Goal: Obtain resource: Download file/media

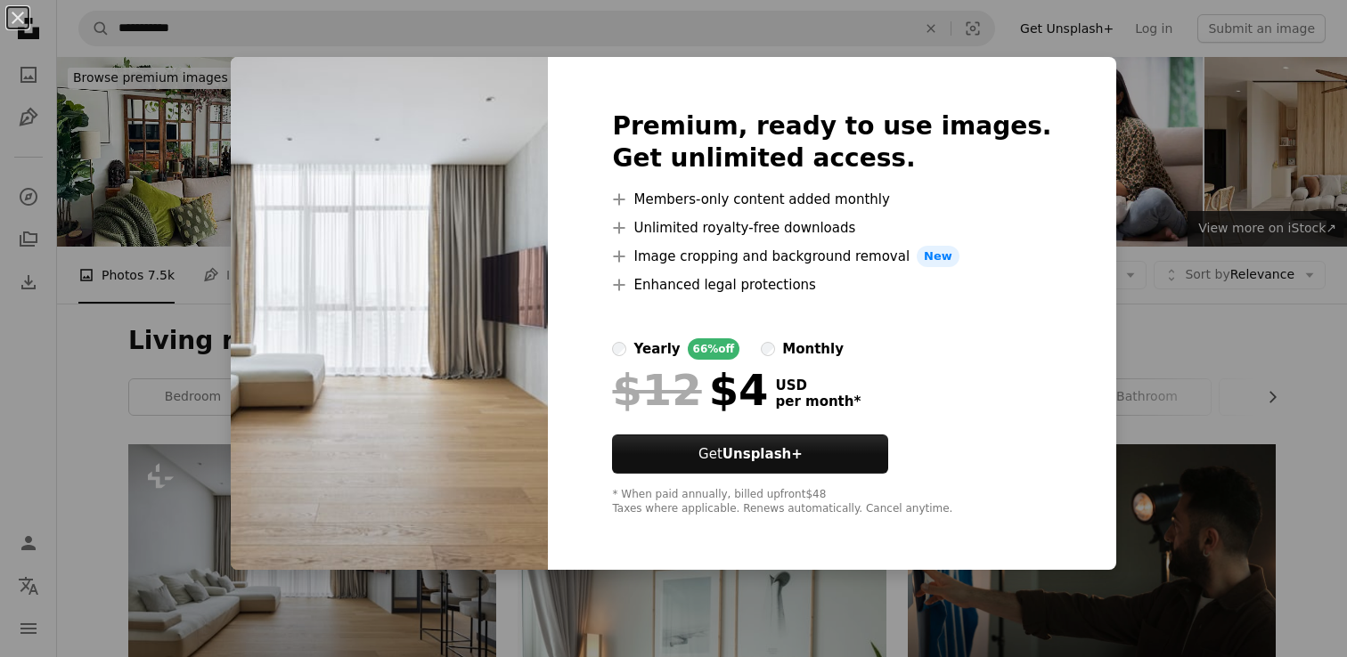
scroll to position [183, 0]
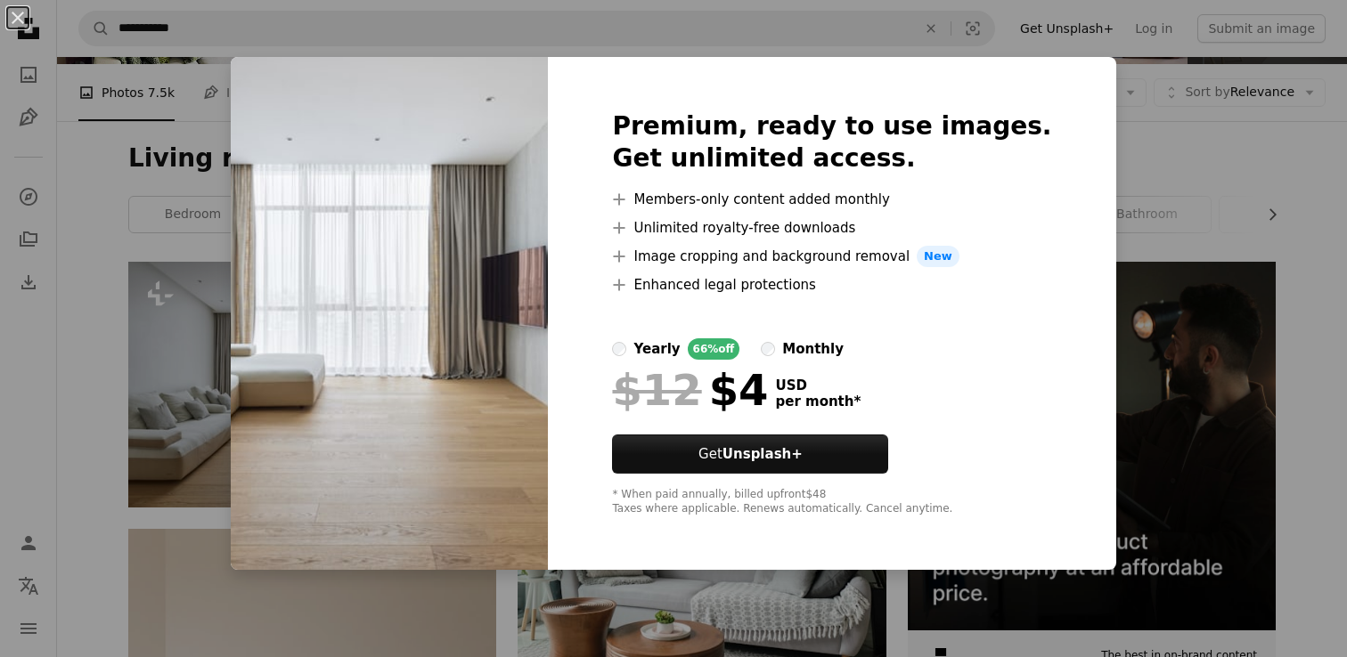
click at [86, 365] on div "An X shape Premium, ready to use images. Get unlimited access. A plus sign Memb…" at bounding box center [673, 328] width 1347 height 657
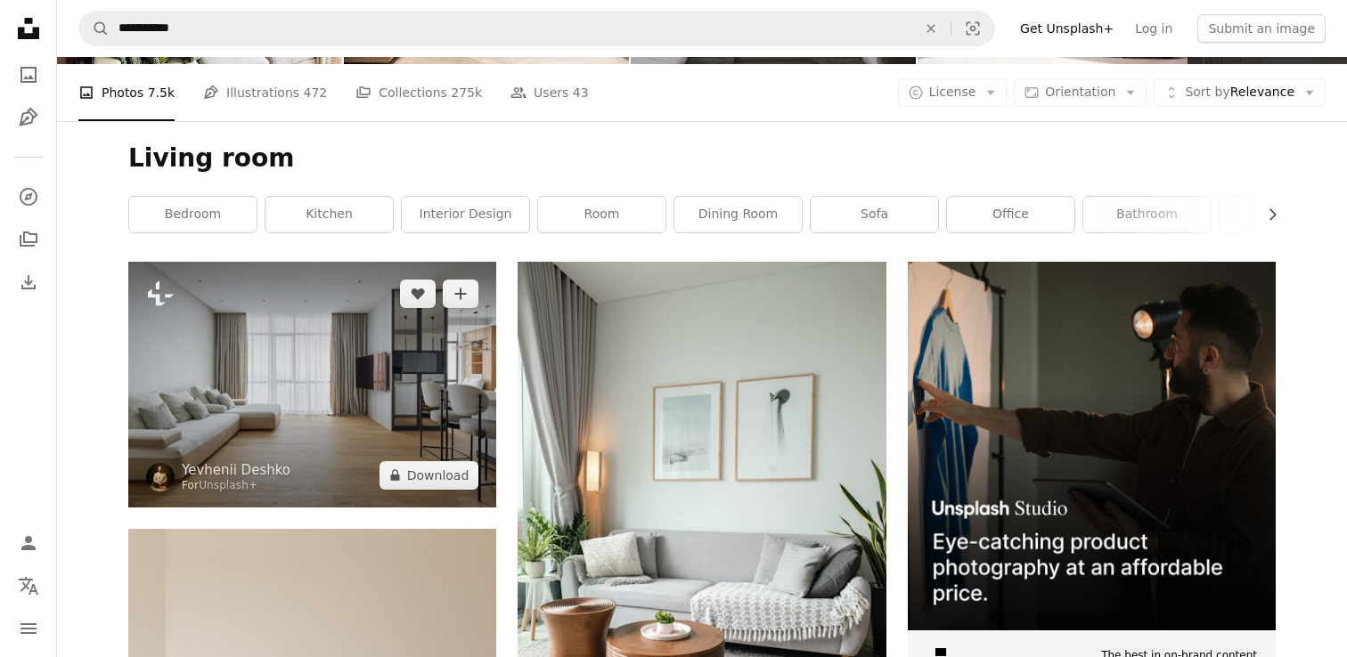
click at [297, 376] on img at bounding box center [312, 384] width 368 height 245
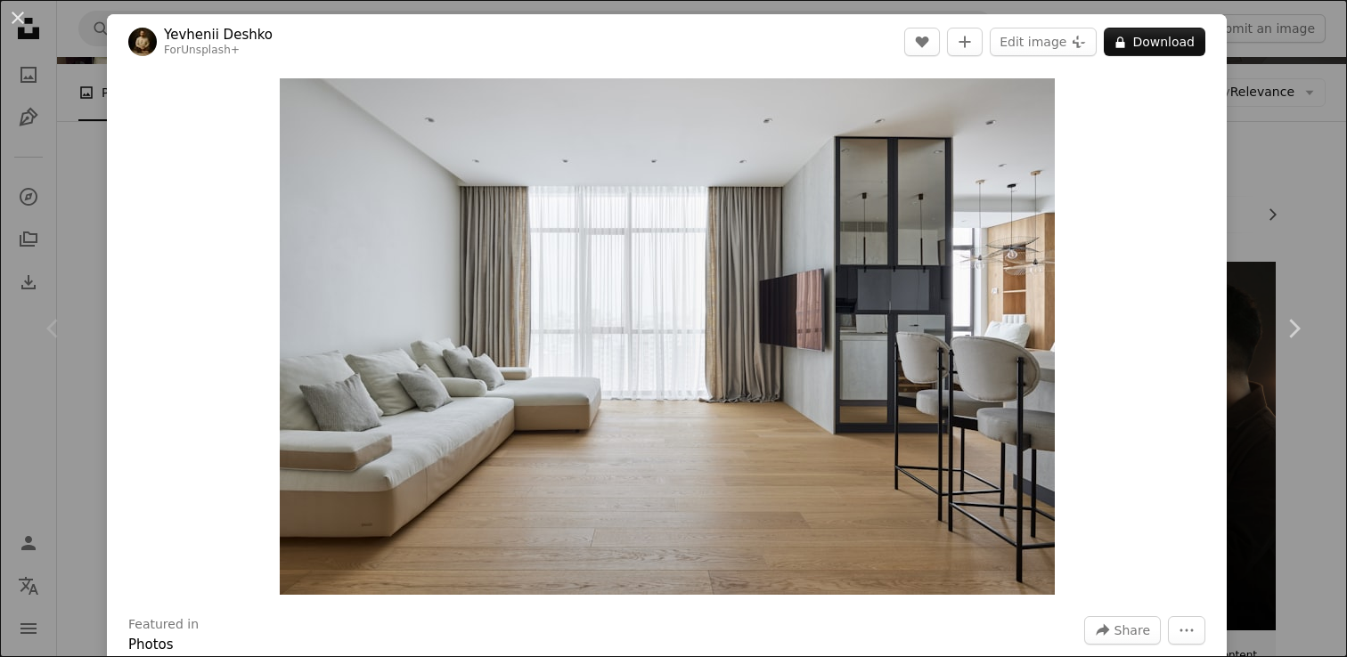
click at [1293, 150] on div "An X shape Chevron left Chevron right Yevhenii Deshko For Unsplash+ A heart A p…" at bounding box center [673, 328] width 1347 height 657
